Goal: Check status: Check status

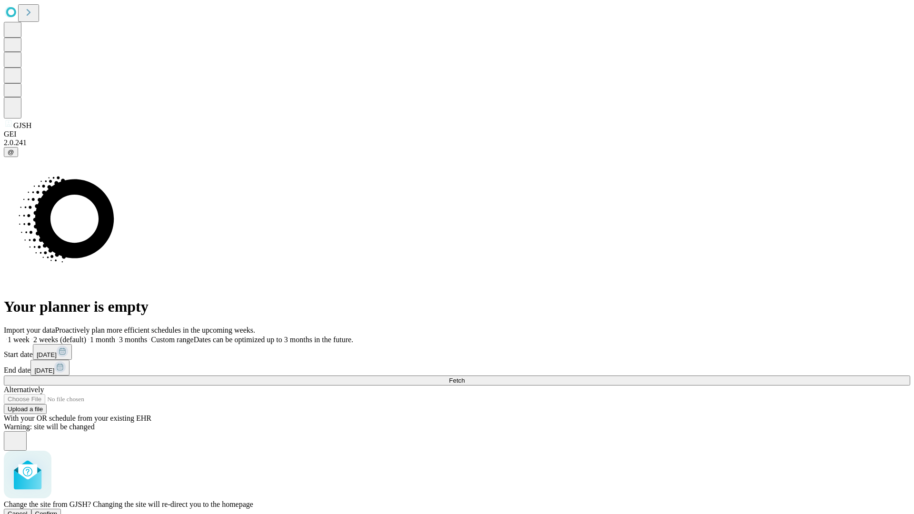
click at [58, 510] on span "Confirm" at bounding box center [46, 513] width 22 height 7
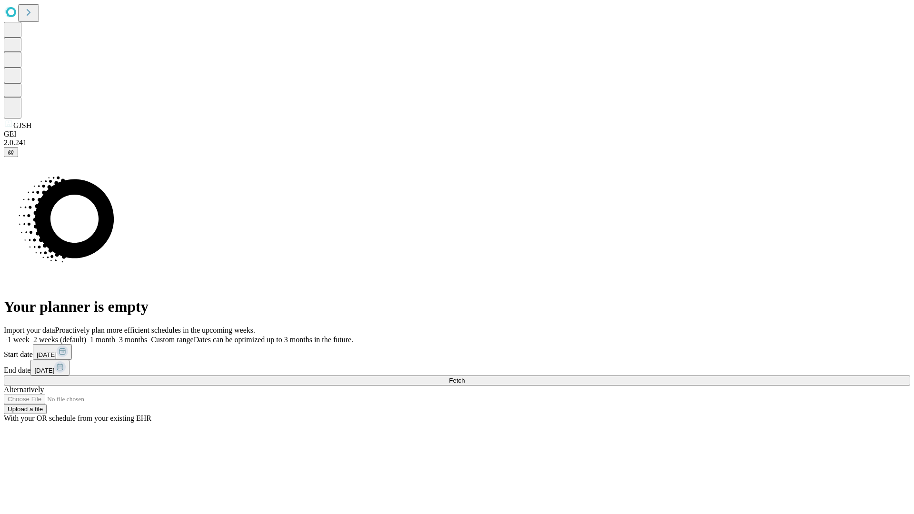
click at [30, 336] on label "1 week" at bounding box center [17, 340] width 26 height 8
click at [465, 377] on span "Fetch" at bounding box center [457, 380] width 16 height 7
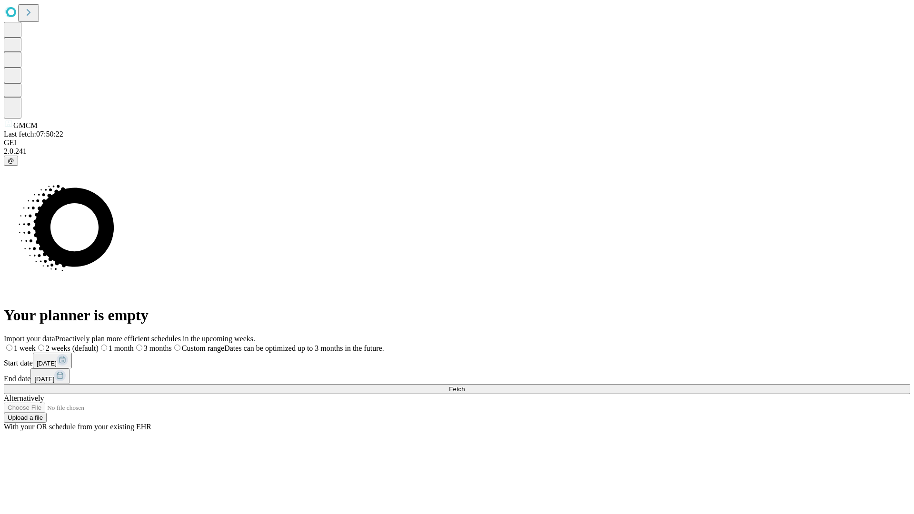
click at [36, 344] on label "1 week" at bounding box center [20, 348] width 32 height 8
click at [465, 386] on span "Fetch" at bounding box center [457, 389] width 16 height 7
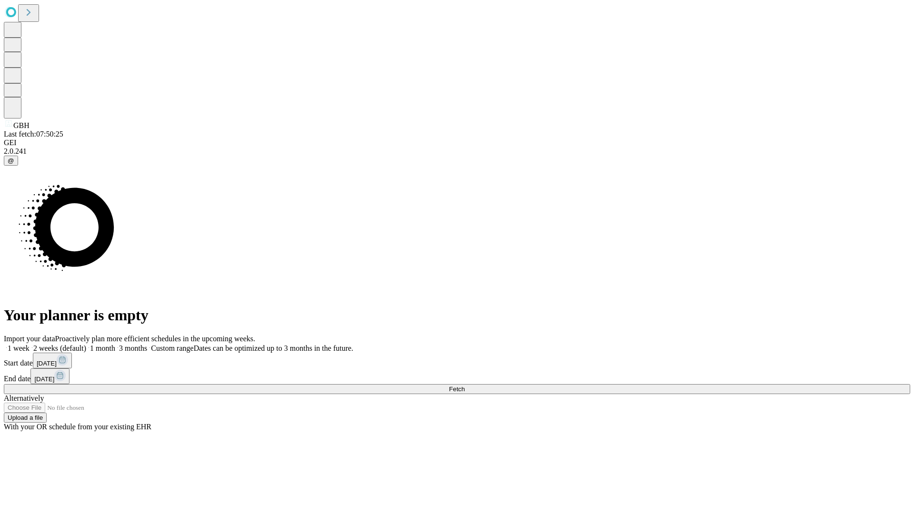
click at [465, 386] on span "Fetch" at bounding box center [457, 389] width 16 height 7
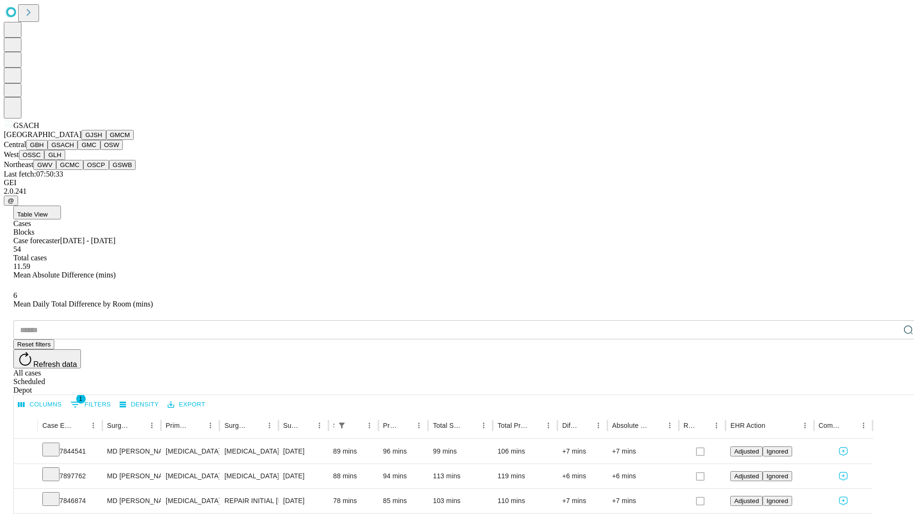
click at [78, 150] on button "GMC" at bounding box center [89, 145] width 22 height 10
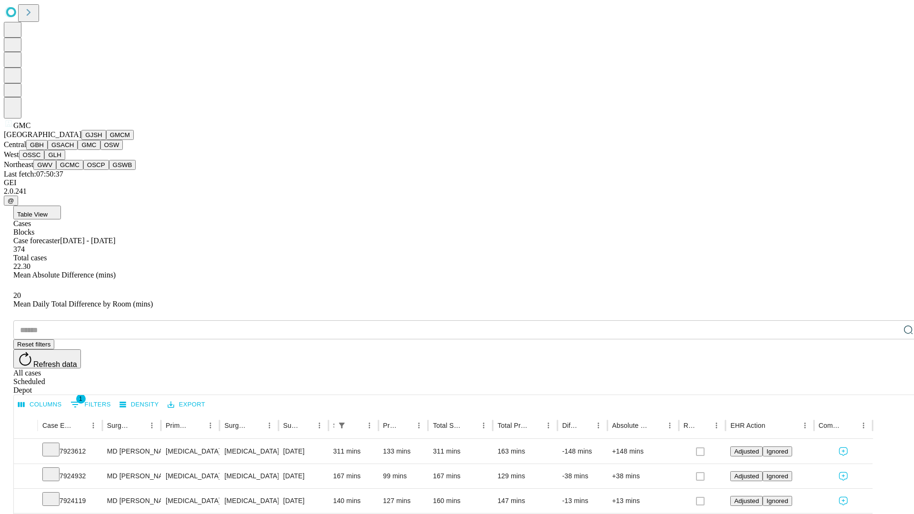
click at [100, 150] on button "OSW" at bounding box center [111, 145] width 23 height 10
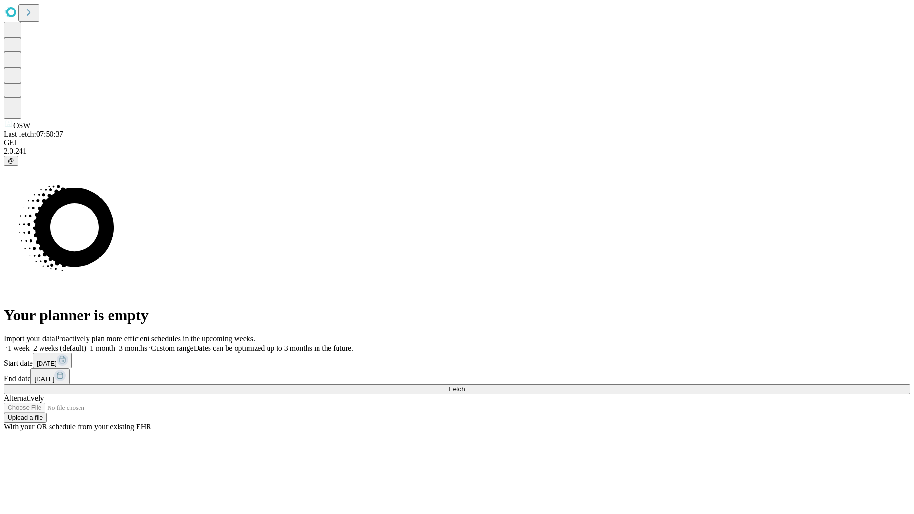
click at [30, 344] on label "1 week" at bounding box center [17, 348] width 26 height 8
click at [465, 386] on span "Fetch" at bounding box center [457, 389] width 16 height 7
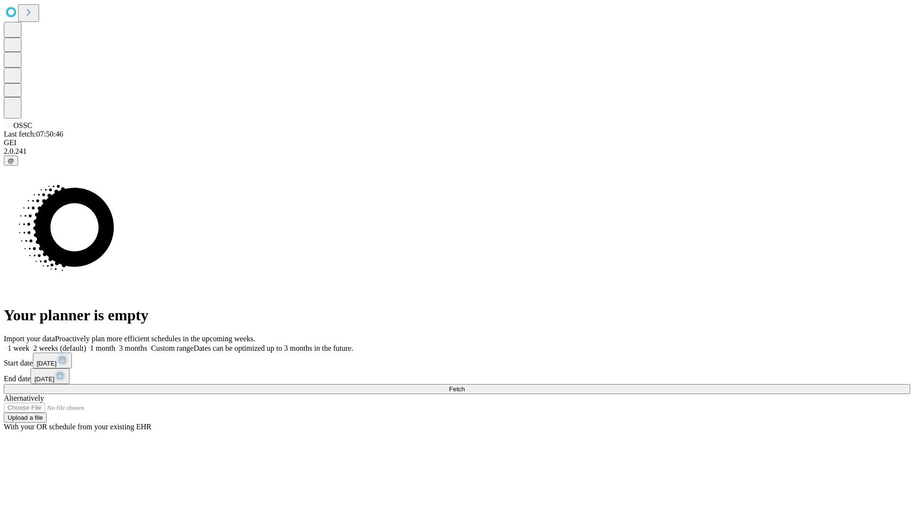
click at [465, 386] on span "Fetch" at bounding box center [457, 389] width 16 height 7
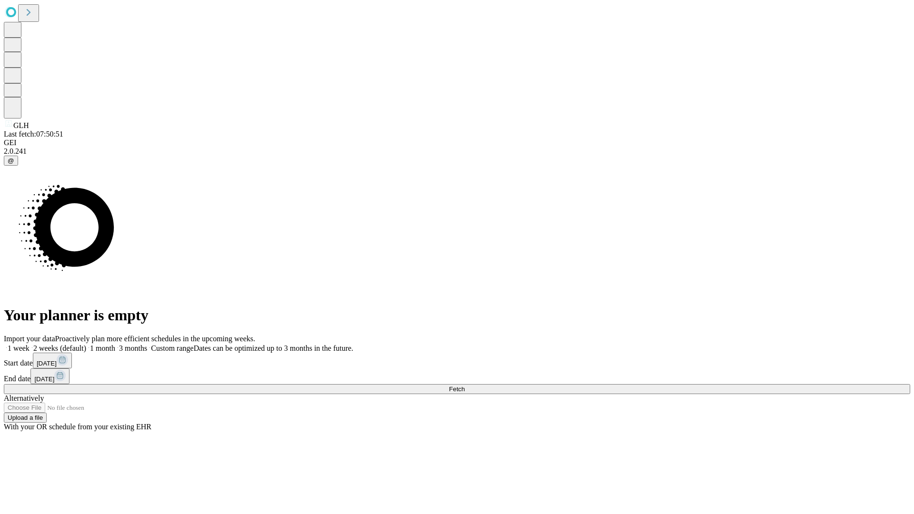
click at [30, 344] on label "1 week" at bounding box center [17, 348] width 26 height 8
click at [465, 386] on span "Fetch" at bounding box center [457, 389] width 16 height 7
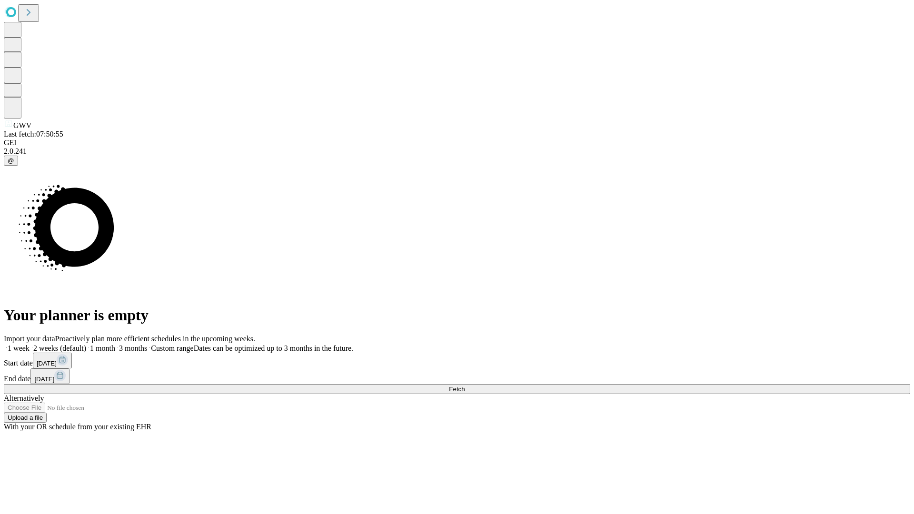
click at [30, 344] on label "1 week" at bounding box center [17, 348] width 26 height 8
click at [465, 386] on span "Fetch" at bounding box center [457, 389] width 16 height 7
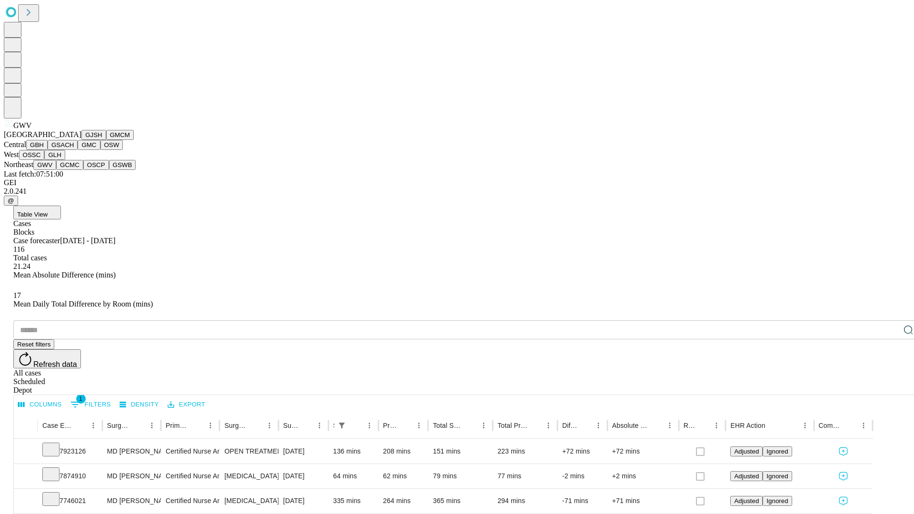
click at [74, 170] on button "GCMC" at bounding box center [69, 165] width 27 height 10
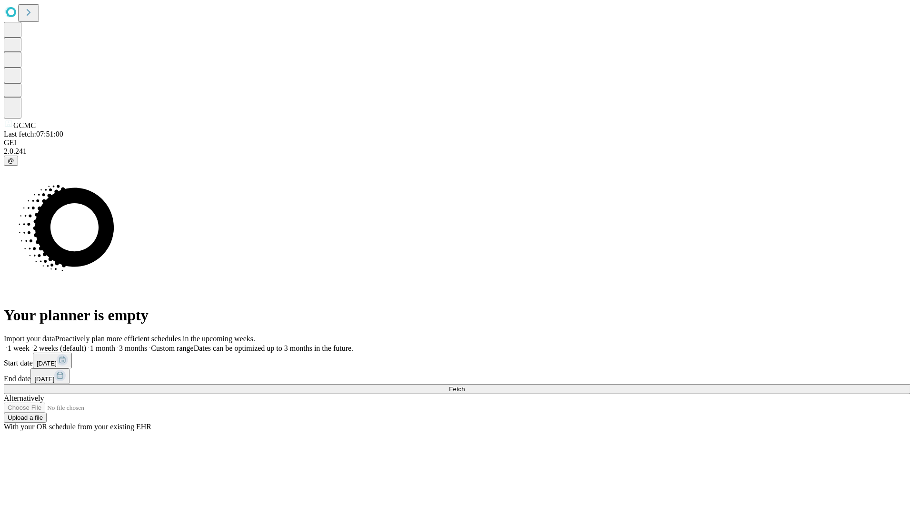
click at [30, 344] on label "1 week" at bounding box center [17, 348] width 26 height 8
click at [465, 386] on span "Fetch" at bounding box center [457, 389] width 16 height 7
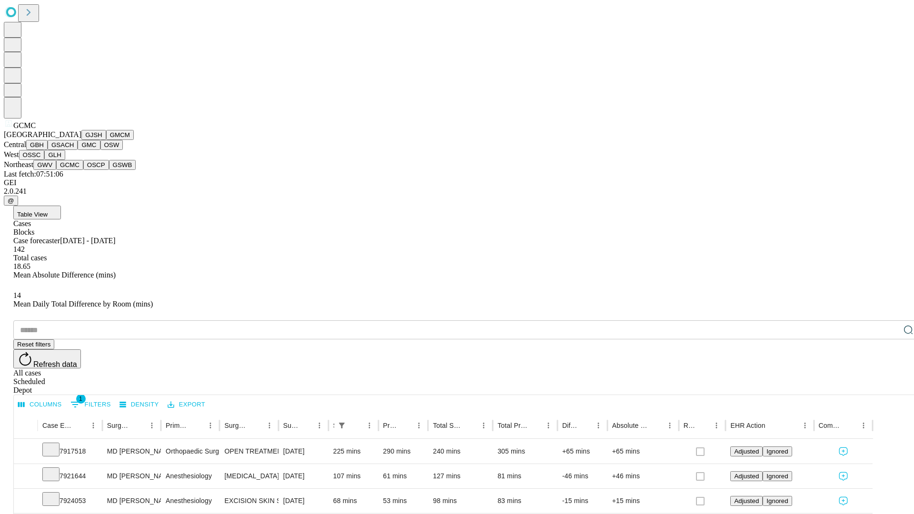
click at [83, 170] on button "OSCP" at bounding box center [96, 165] width 26 height 10
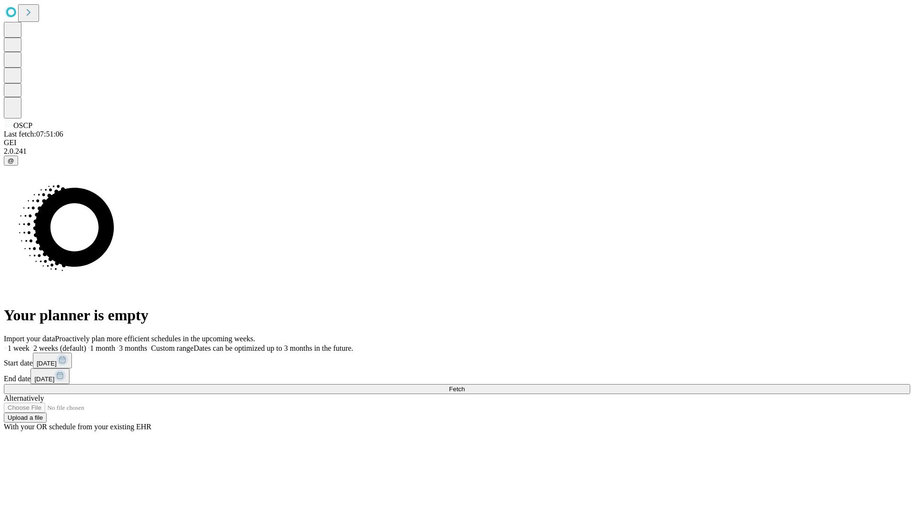
click at [30, 344] on label "1 week" at bounding box center [17, 348] width 26 height 8
click at [465, 386] on span "Fetch" at bounding box center [457, 389] width 16 height 7
